Goal: Contribute content: Add original content to the website for others to see

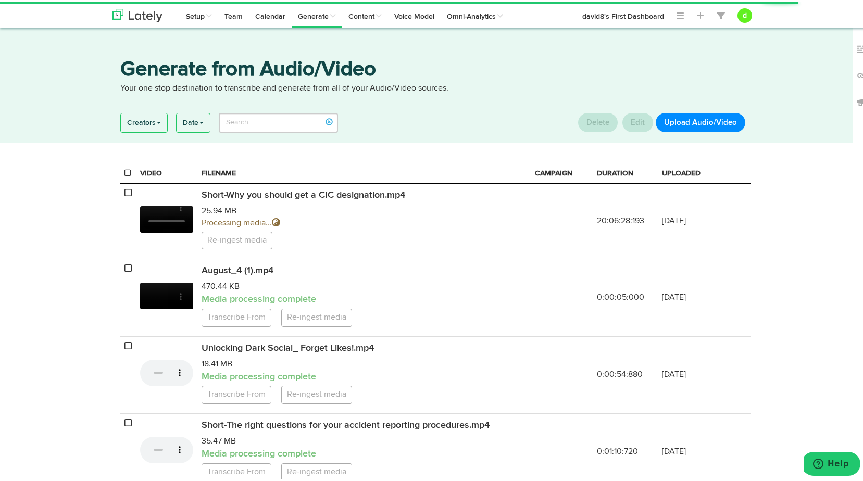
click at [728, 117] on button "Upload Audio/Video" at bounding box center [701, 120] width 90 height 19
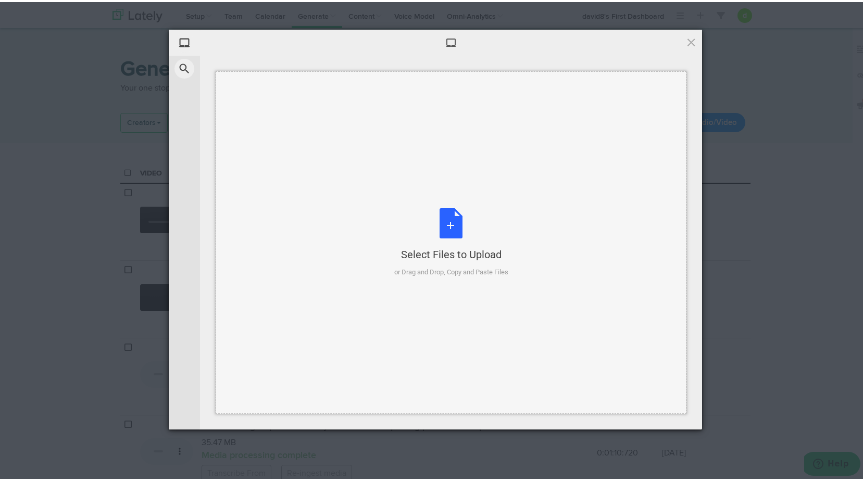
click at [447, 231] on div "Select Files to Upload or Drag and Drop, Copy and Paste Files" at bounding box center [451, 240] width 114 height 69
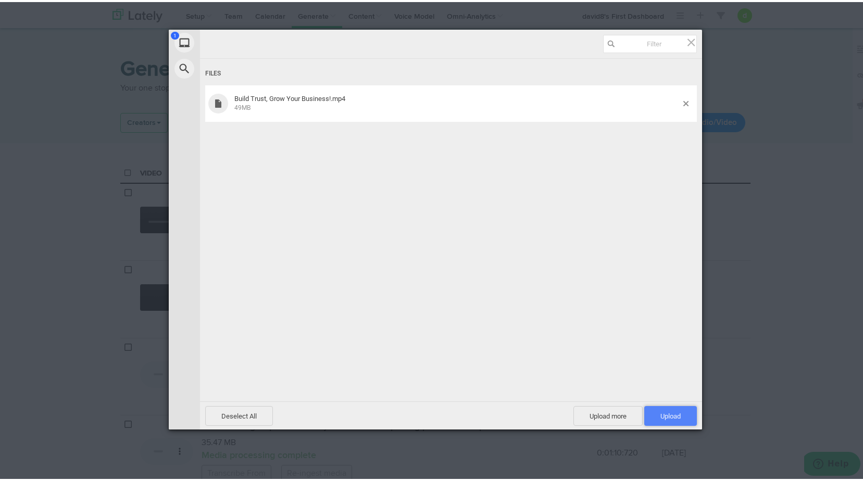
click at [655, 411] on span "Upload 1" at bounding box center [670, 414] width 53 height 20
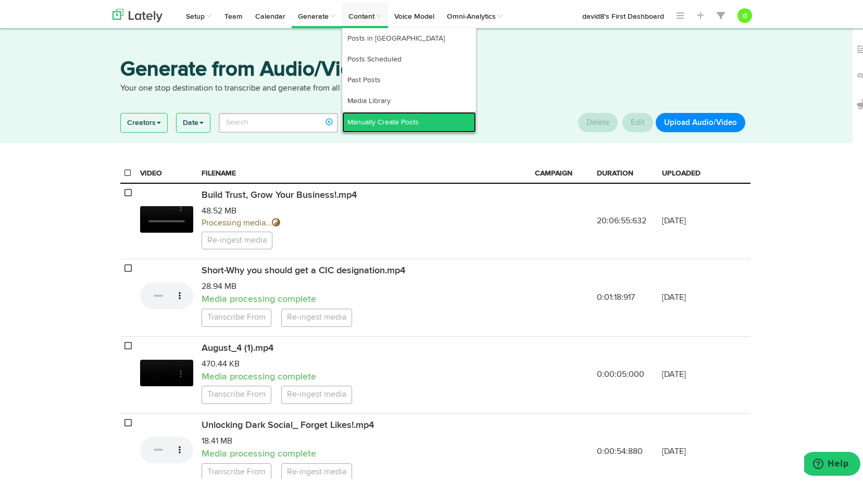
click at [365, 120] on link "Manually Create Posts" at bounding box center [409, 120] width 134 height 21
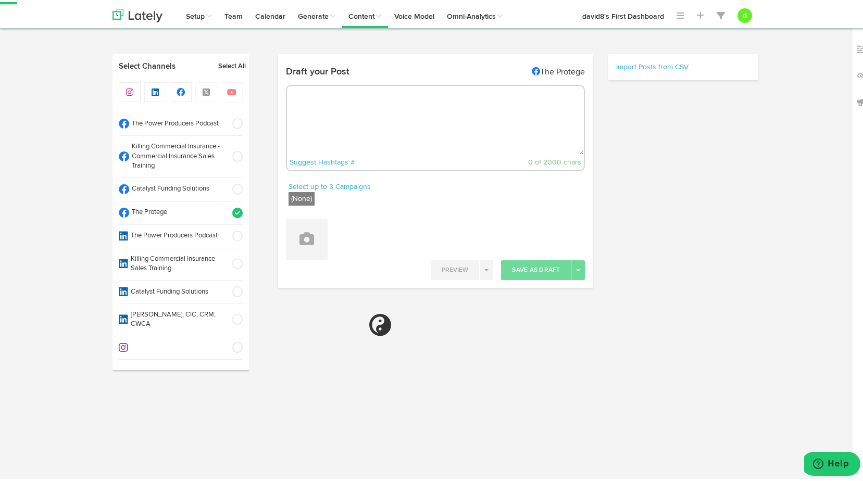
radio input "true"
select select "07"
select select "11"
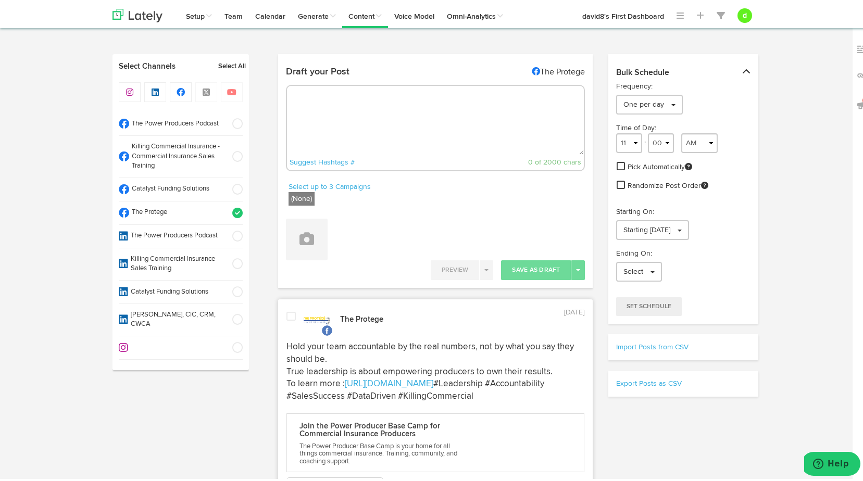
drag, startPoint x: 230, startPoint y: 122, endPoint x: 227, endPoint y: 134, distance: 12.4
click at [230, 122] on span at bounding box center [234, 122] width 17 height 10
click at [235, 212] on span at bounding box center [234, 211] width 17 height 10
click at [315, 236] on button at bounding box center [307, 238] width 42 height 42
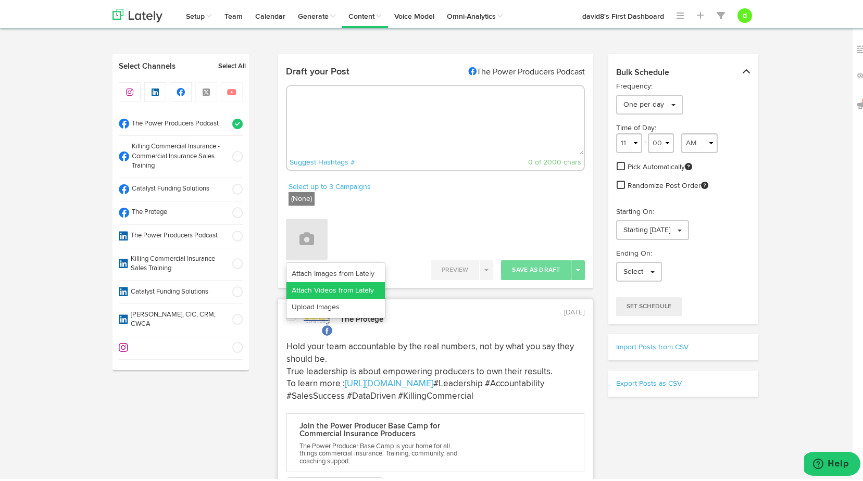
click at [332, 283] on link "Attach Videos from Lately" at bounding box center [335, 288] width 98 height 17
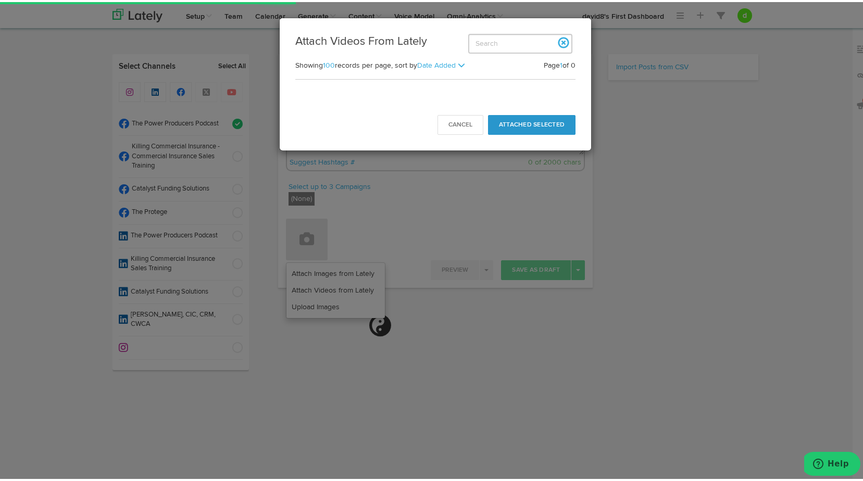
select select "11"
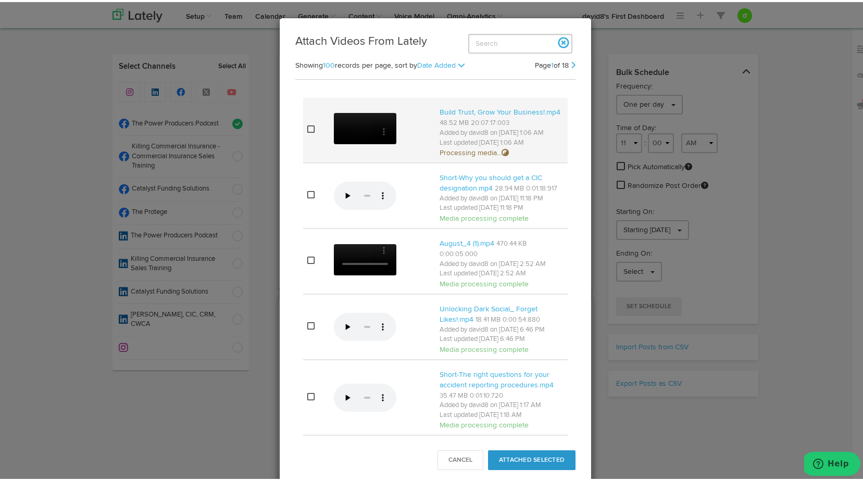
click at [307, 131] on icon at bounding box center [310, 127] width 7 height 8
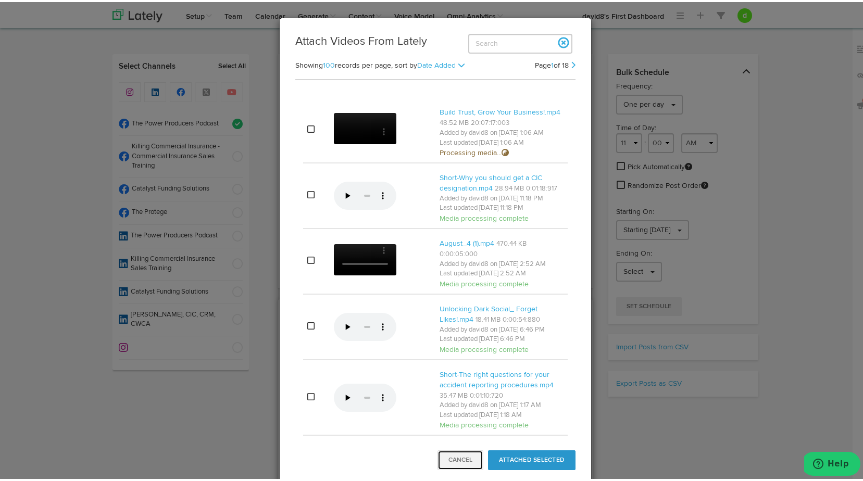
click at [447, 461] on button "Cancel" at bounding box center [460, 458] width 46 height 20
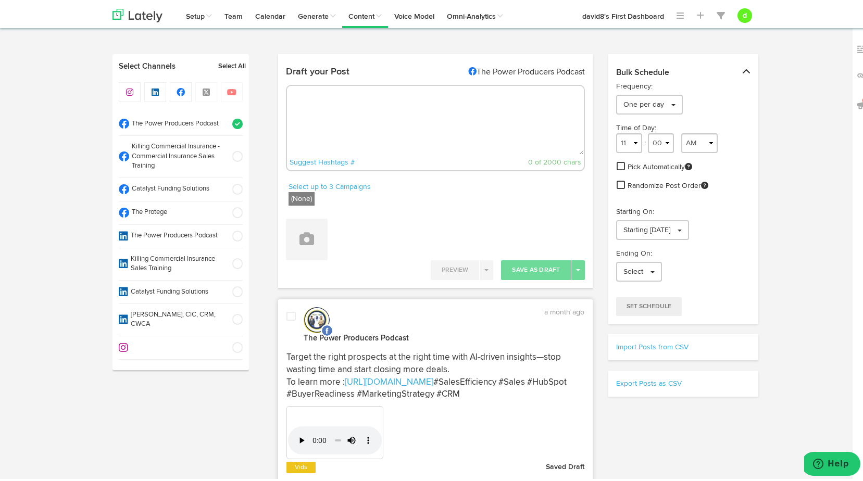
click at [320, 103] on textarea at bounding box center [435, 118] width 297 height 69
paste textarea ""People buy from those they trust—brand matters more than the price tag. Build …"
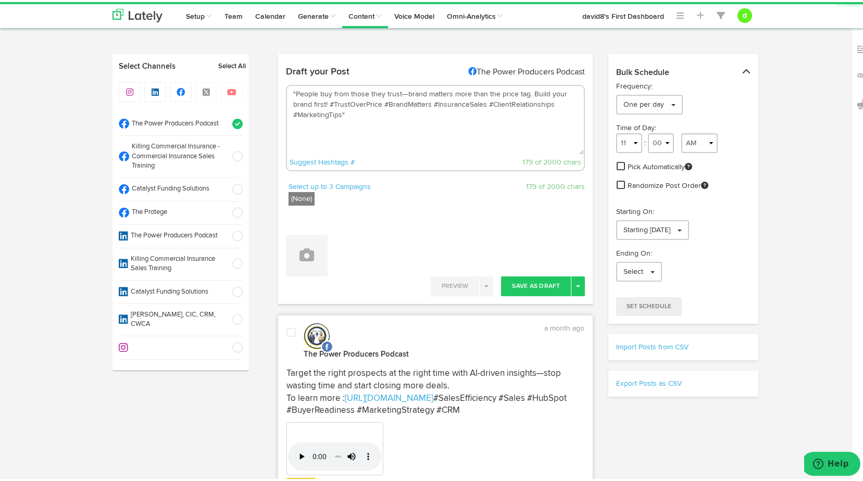
click at [291, 88] on textarea ""People buy from those they trust—brand matters more than the price tag. Build …" at bounding box center [435, 118] width 297 height 69
click at [345, 110] on textarea "People buy from those they trust—brand matters more than the price tag. Build y…" at bounding box center [435, 118] width 297 height 69
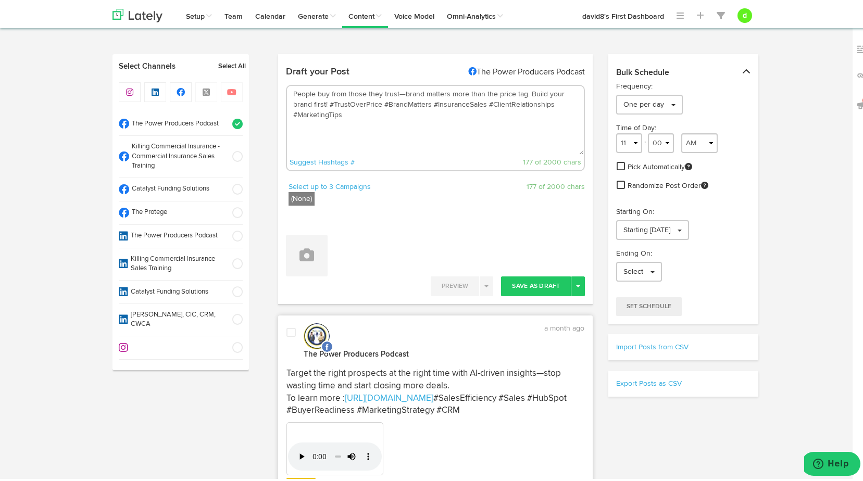
click at [327, 101] on textarea "People buy from those they trust—brand matters more than the price tag. Build y…" at bounding box center [435, 118] width 297 height 69
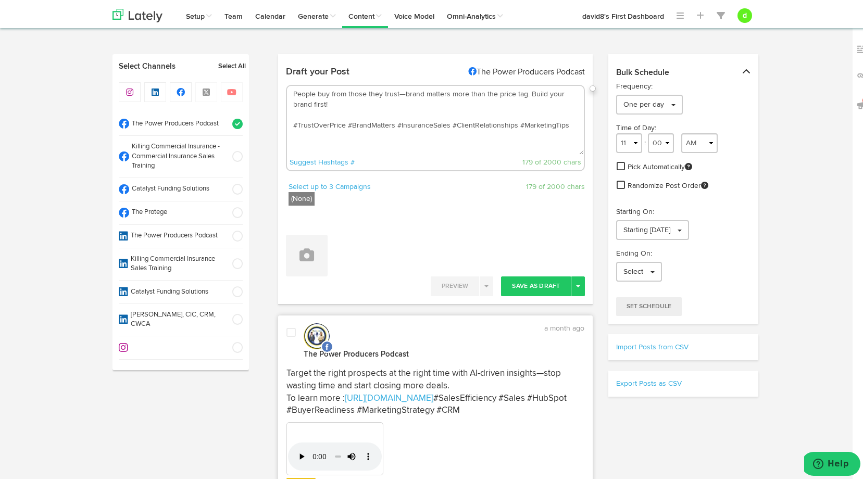
click at [311, 110] on textarea "People buy from those they trust—brand matters more than the price tag. Build y…" at bounding box center [435, 118] width 297 height 69
type textarea "People buy from those they trust—brand matters more than the price tag. Build y…"
